Goal: Task Accomplishment & Management: Manage account settings

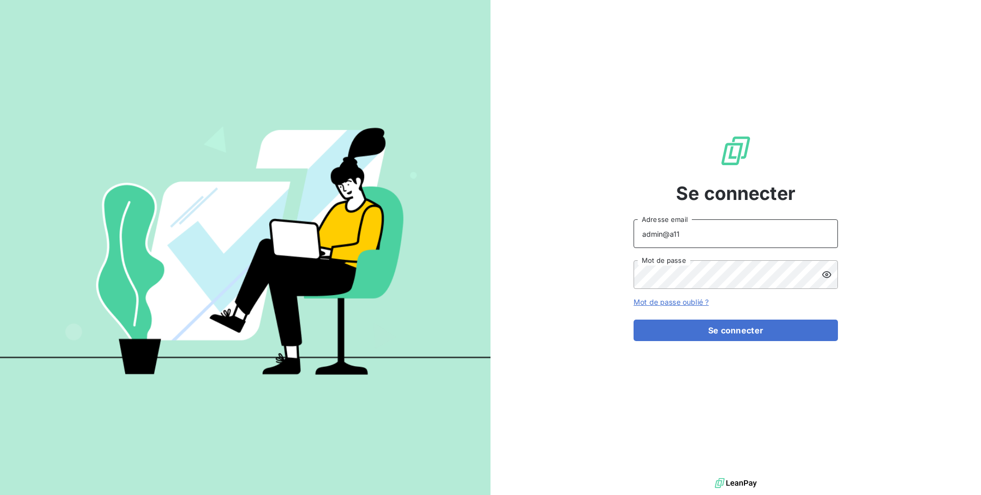
click at [737, 231] on input "admin@a11" at bounding box center [736, 233] width 204 height 29
type input "[EMAIL_ADDRESS][DOMAIN_NAME]"
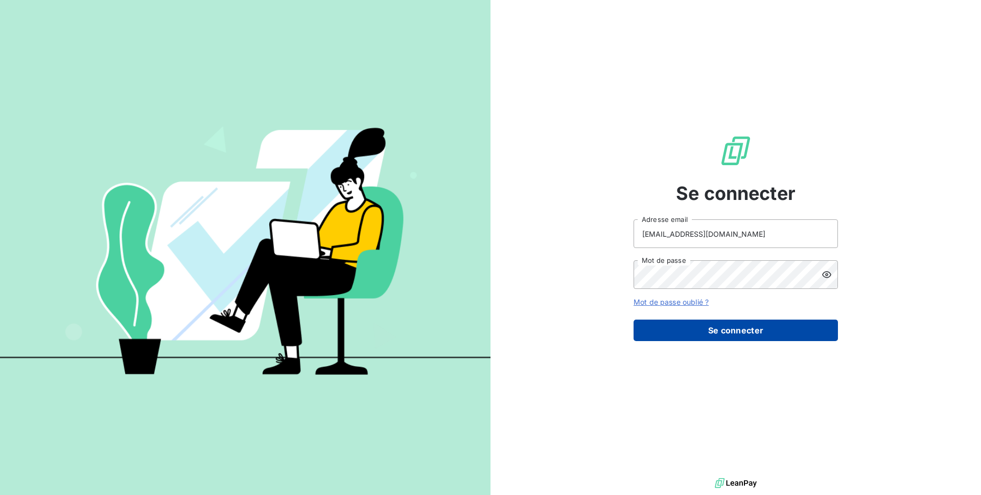
click at [741, 325] on button "Se connecter" at bounding box center [736, 329] width 204 height 21
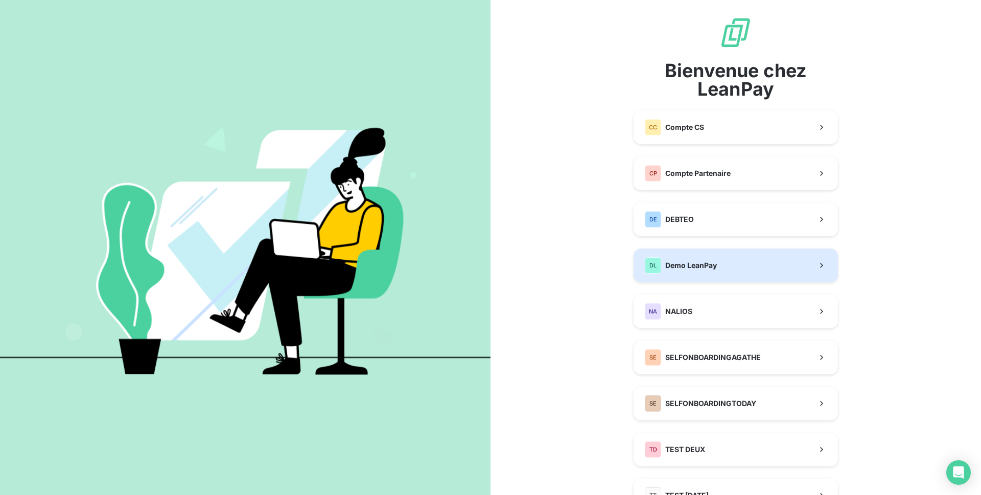
click at [721, 262] on button "DL Demo LeanPay" at bounding box center [736, 265] width 204 height 34
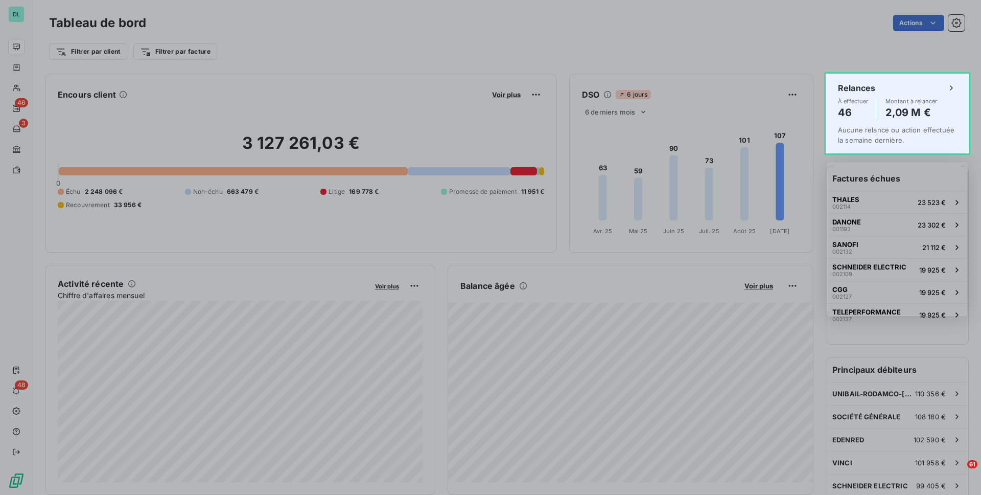
click at [853, 349] on div "Product tour overlay" at bounding box center [490, 247] width 981 height 495
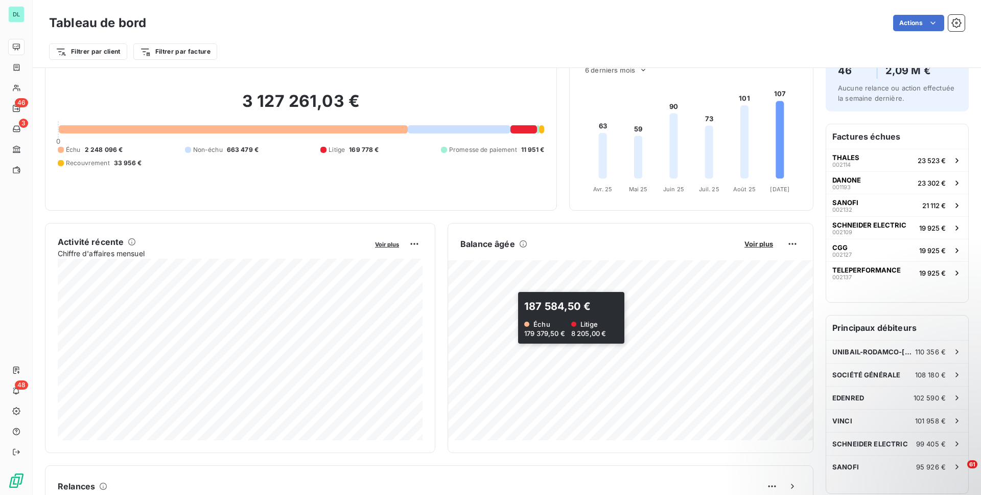
scroll to position [45, 0]
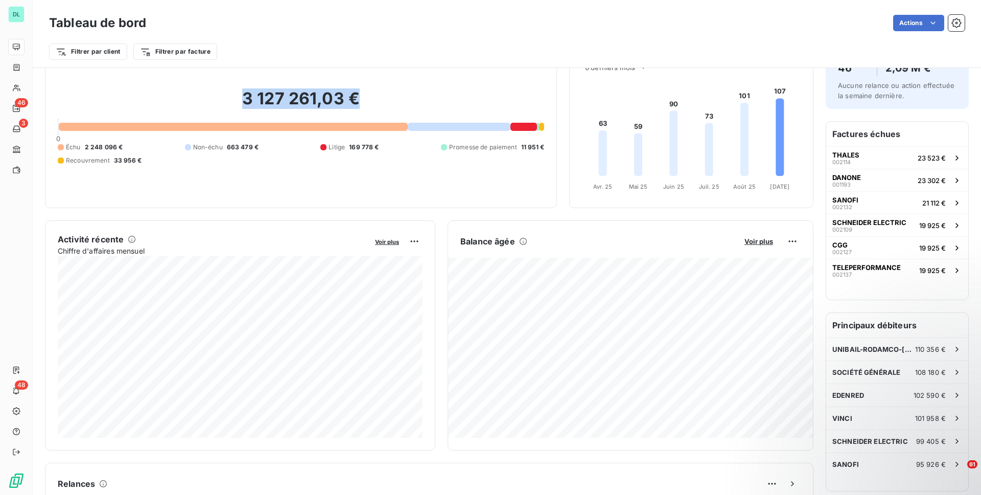
drag, startPoint x: 239, startPoint y: 96, endPoint x: 363, endPoint y: 95, distance: 123.7
click at [363, 95] on h2 "3 127 261,03 €" at bounding box center [301, 103] width 486 height 31
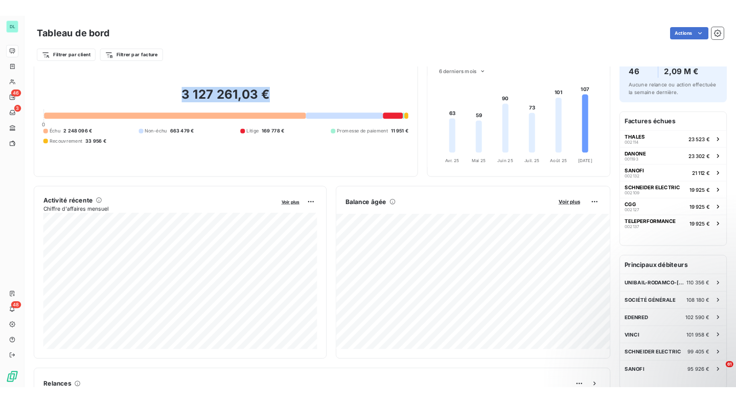
scroll to position [0, 0]
